Goal: Transaction & Acquisition: Purchase product/service

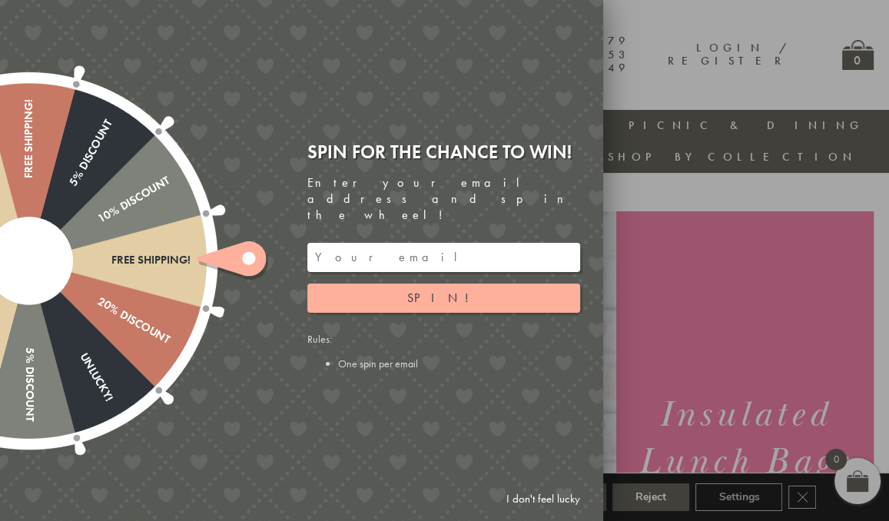
click at [569, 490] on link "I don't feel lucky" at bounding box center [543, 499] width 89 height 28
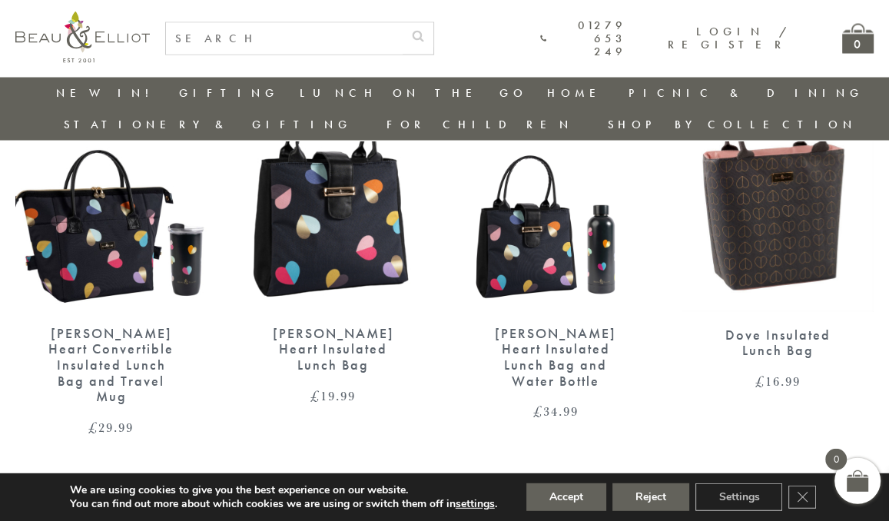
scroll to position [2442, 0]
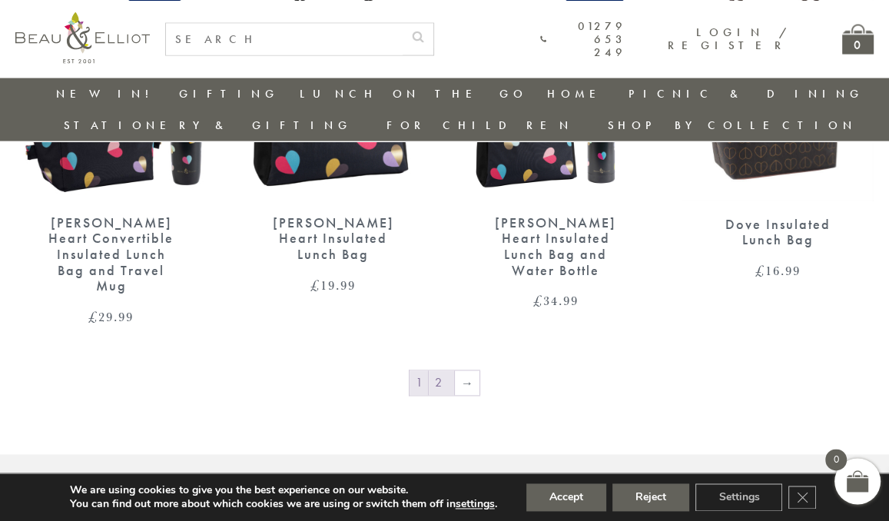
click at [439, 370] on link "2" at bounding box center [441, 382] width 25 height 25
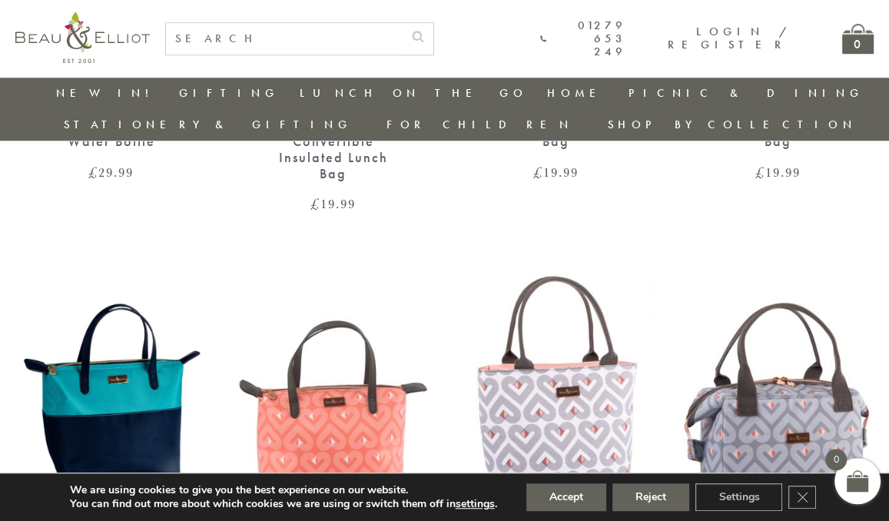
scroll to position [862, 0]
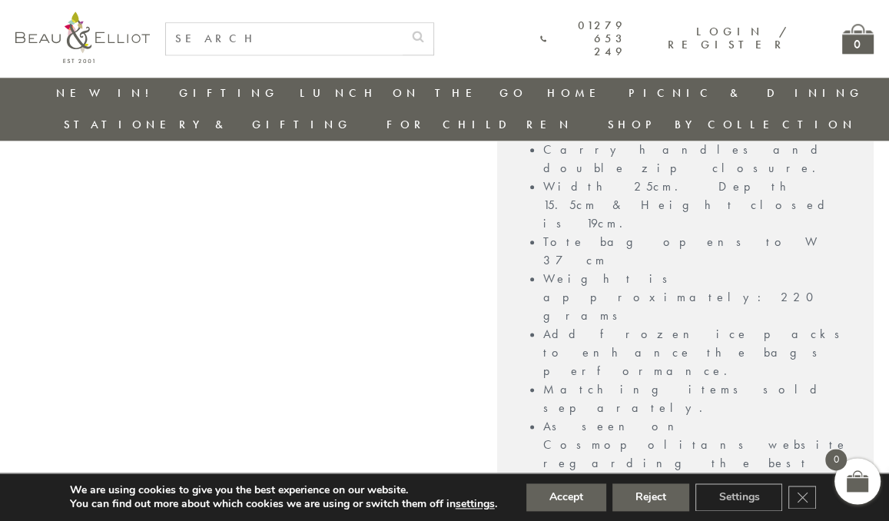
scroll to position [1419, 0]
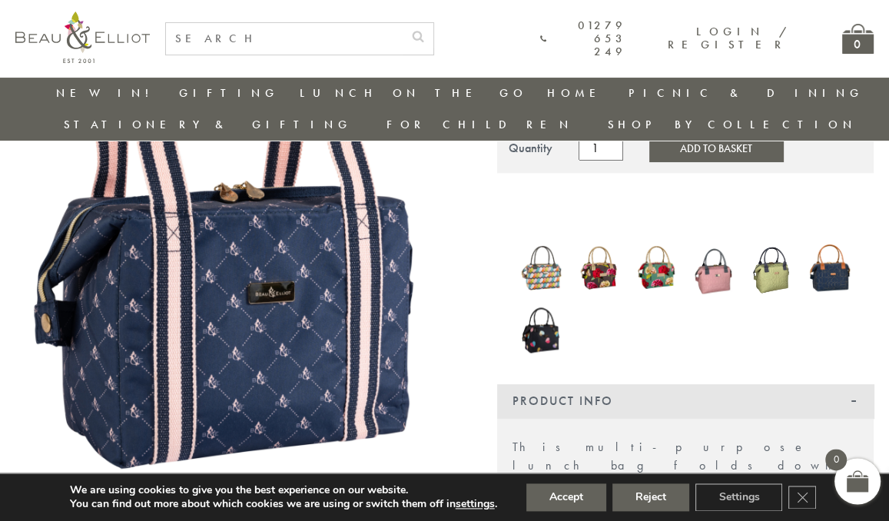
scroll to position [241, 0]
